Goal: Task Accomplishment & Management: Manage account settings

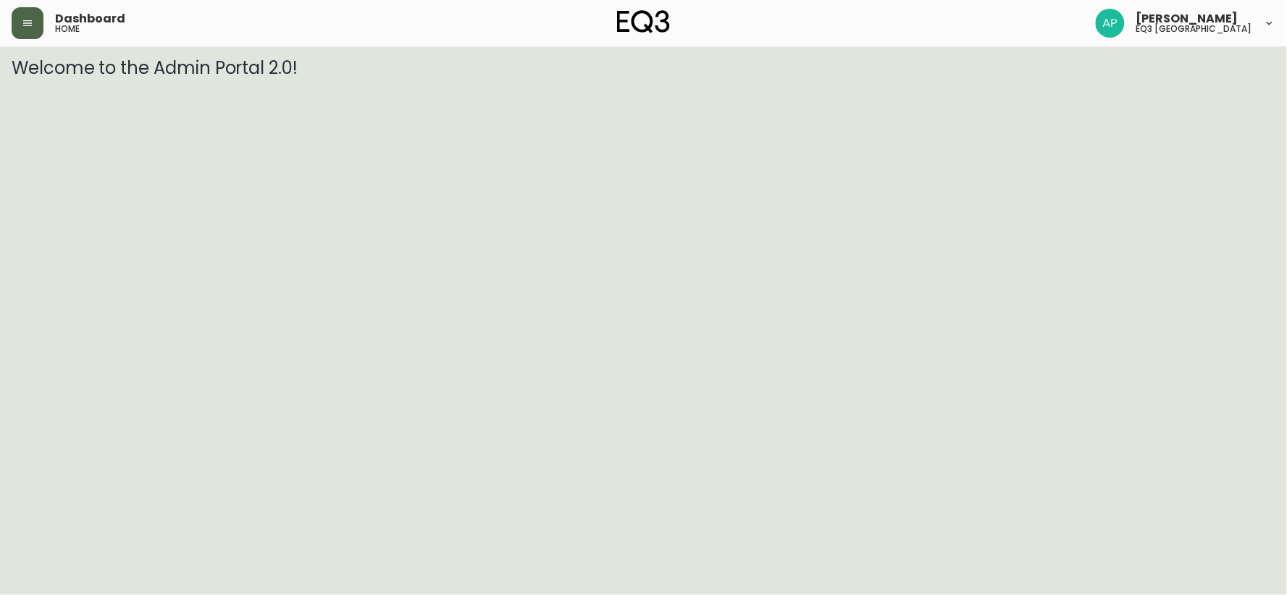
click at [29, 36] on button "button" at bounding box center [28, 23] width 32 height 32
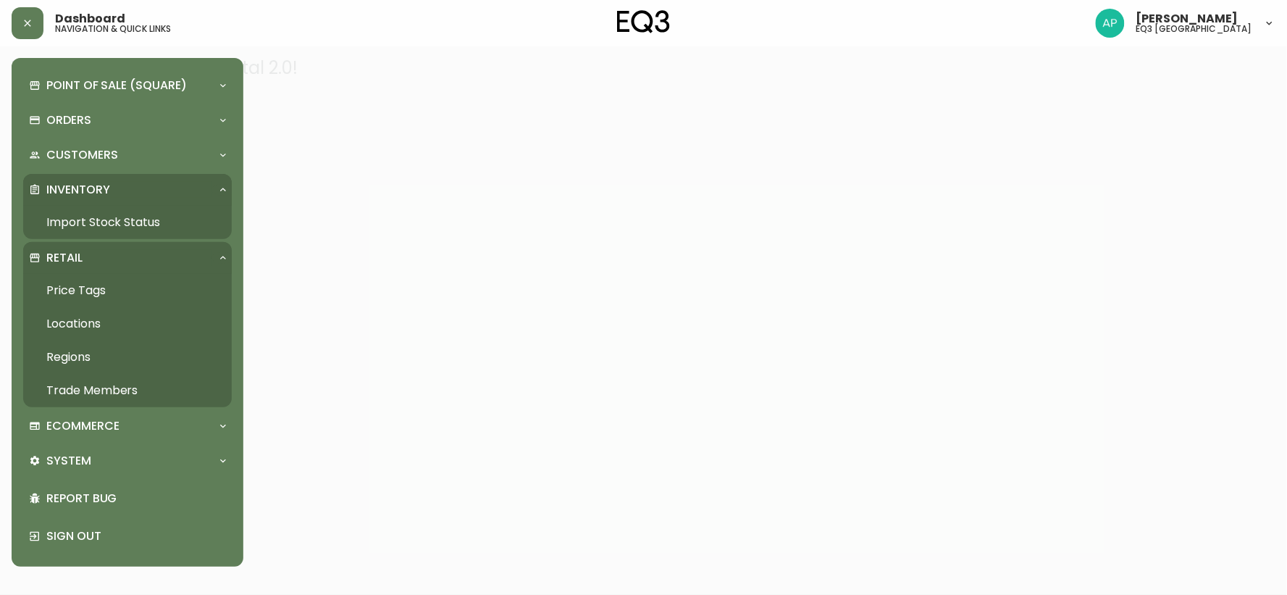
click at [92, 396] on link "Trade Members" at bounding box center [127, 390] width 209 height 33
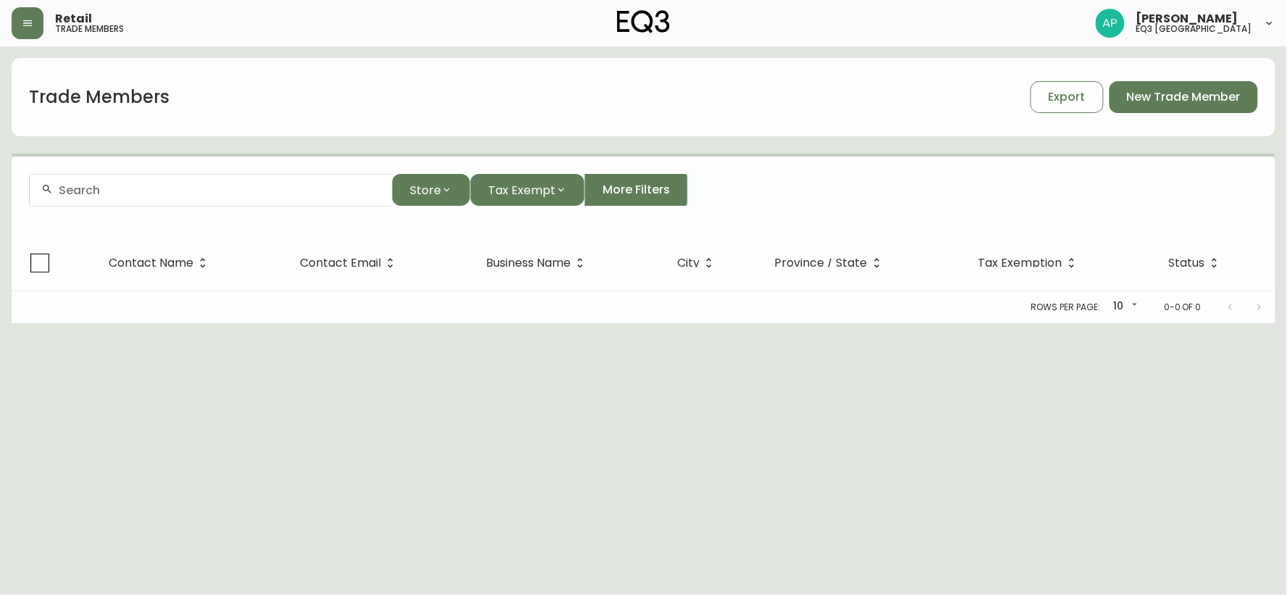
click at [91, 193] on input "text" at bounding box center [220, 190] width 322 height 14
paste input "[EMAIL_ADDRESS][DOMAIN_NAME]"
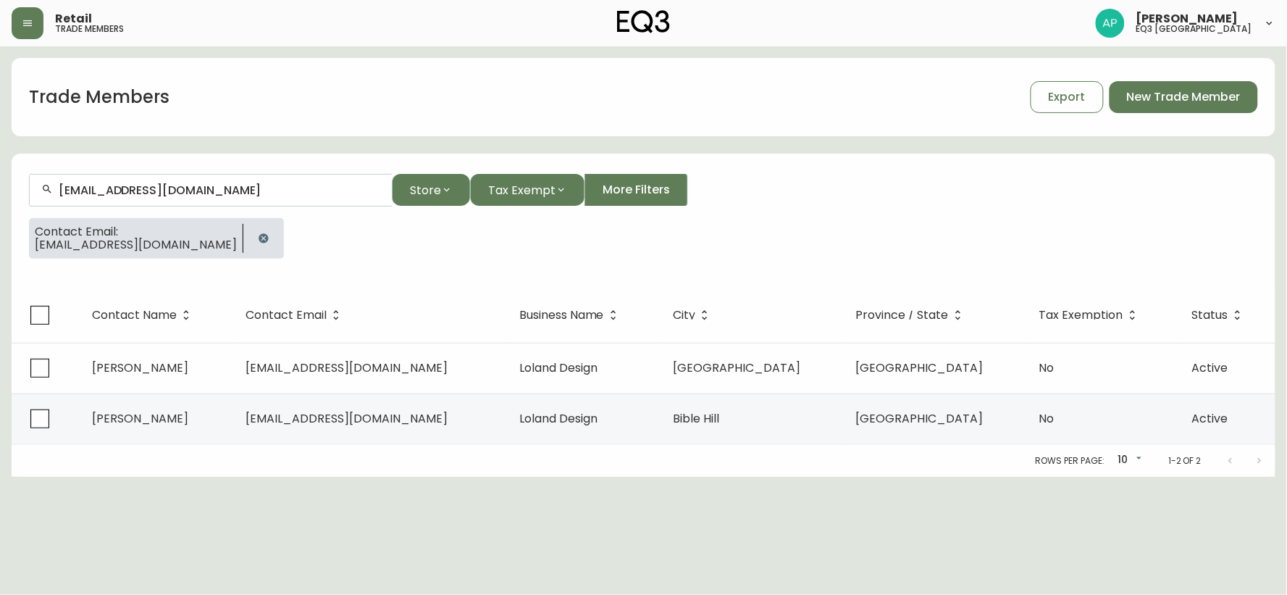
type input "[EMAIL_ADDRESS][DOMAIN_NAME]"
click at [249, 227] on button "button" at bounding box center [263, 238] width 29 height 29
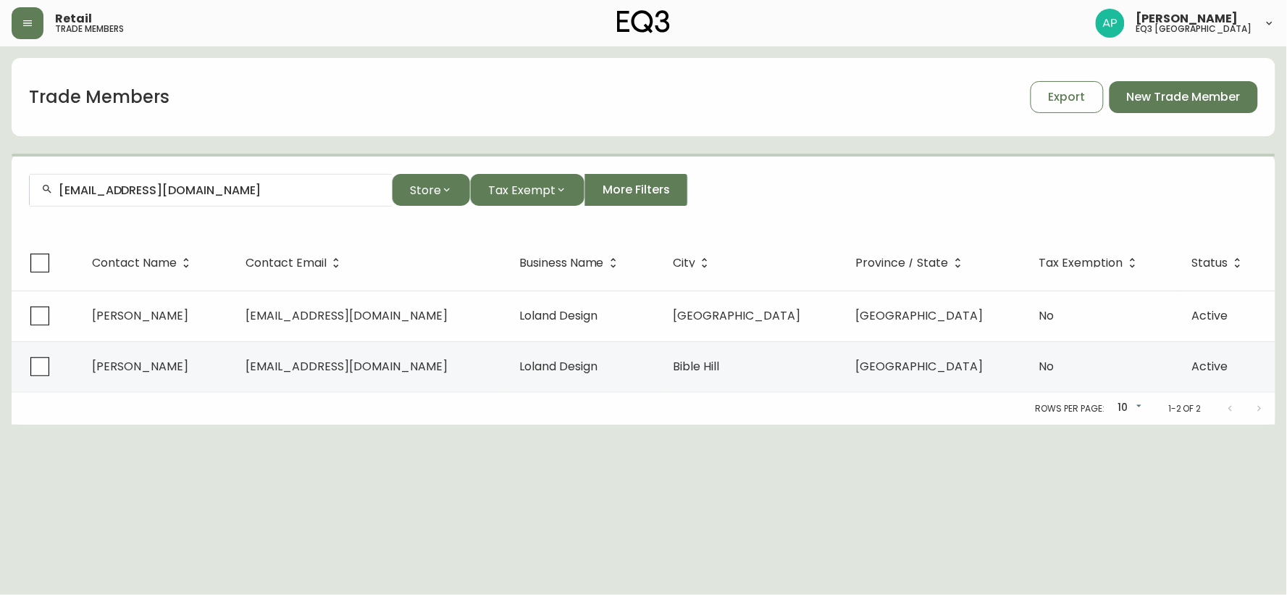
click at [608, 25] on div "Retail trade members [PERSON_NAME] eq3 [GEOGRAPHIC_DATA]" at bounding box center [644, 23] width 1264 height 46
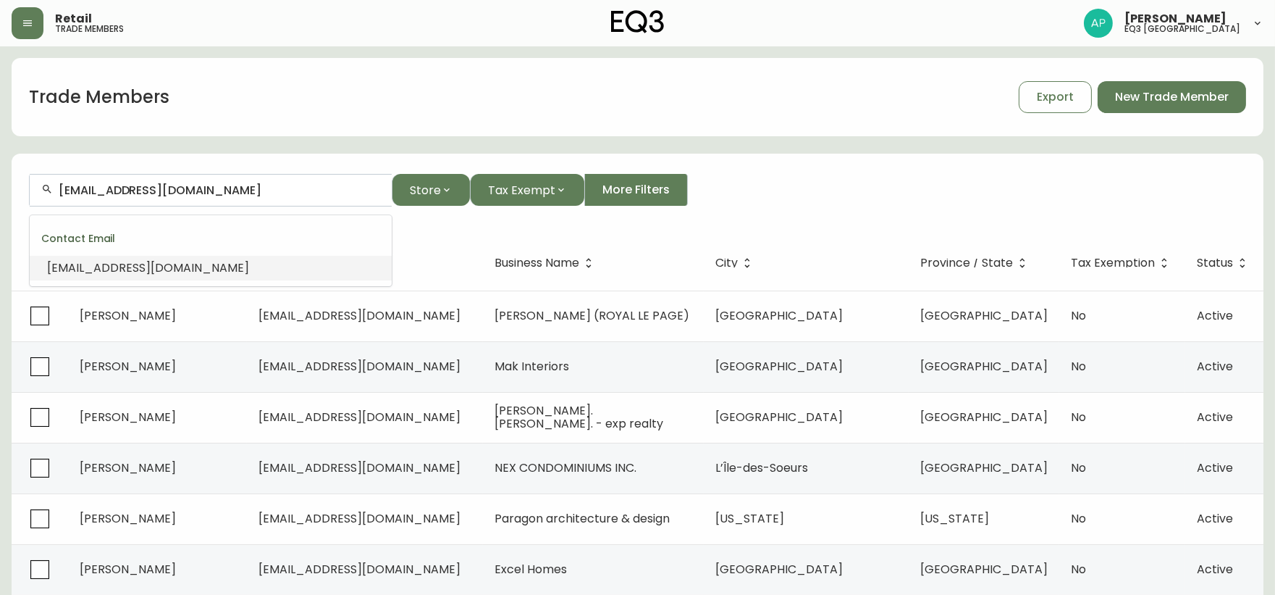
click at [234, 189] on input "[EMAIL_ADDRESS][DOMAIN_NAME]" at bounding box center [220, 190] width 322 height 14
click at [269, 189] on input "[EMAIL_ADDRESS][DOMAIN_NAME]" at bounding box center [220, 190] width 322 height 14
click at [268, 198] on div "[EMAIL_ADDRESS][DOMAIN_NAME]" at bounding box center [211, 190] width 362 height 33
drag, startPoint x: 205, startPoint y: 193, endPoint x: 0, endPoint y: 188, distance: 205.0
click at [0, 188] on main "Trade Members Export New Trade Member [EMAIL_ADDRESS][DOMAIN_NAME] Store Tax Ex…" at bounding box center [637, 438] width 1275 height 784
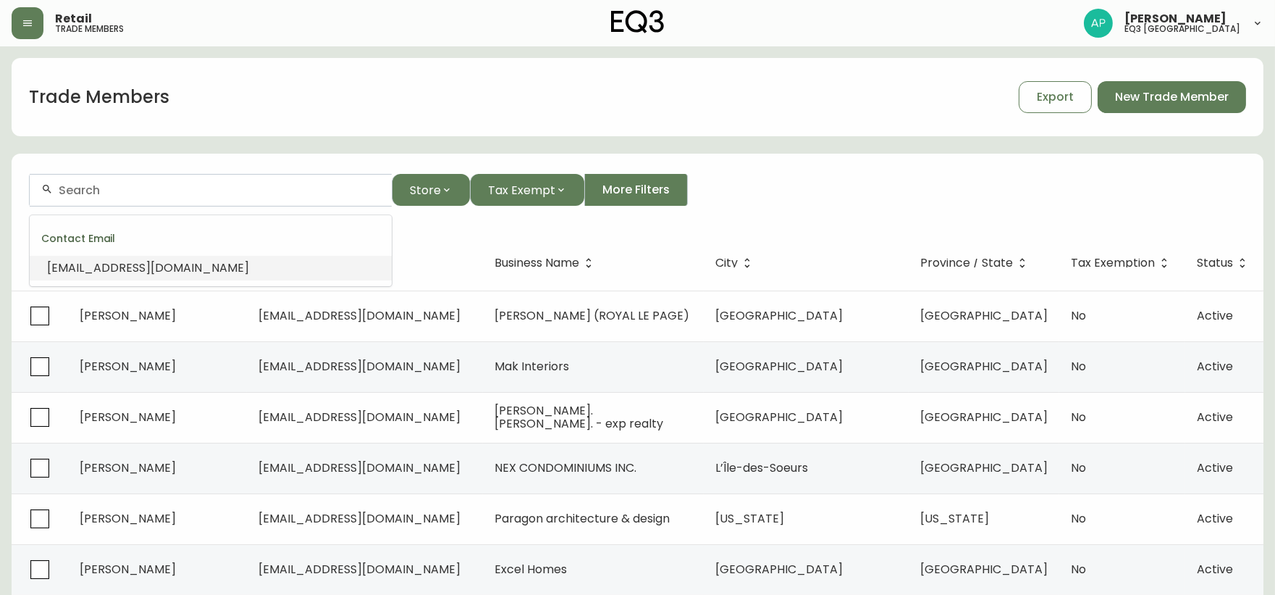
paste input "[EMAIL_ADDRESS][DOMAIN_NAME]"
type input "[EMAIL_ADDRESS][DOMAIN_NAME]"
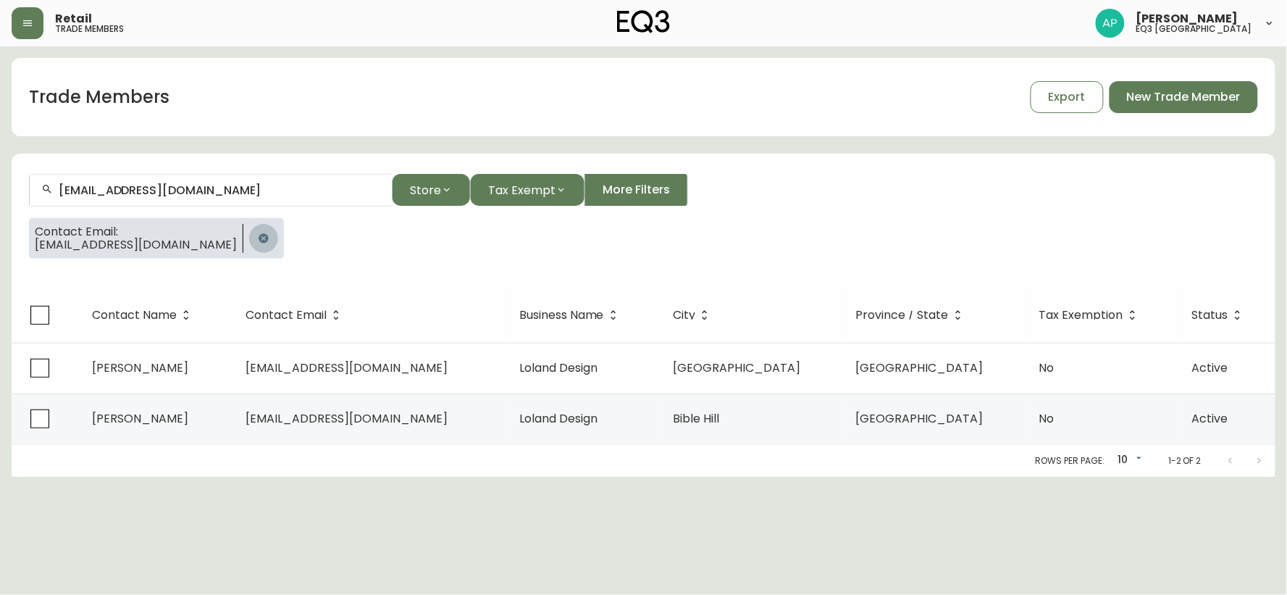
click at [249, 241] on button "button" at bounding box center [263, 238] width 29 height 29
